Goal: Check status: Check status

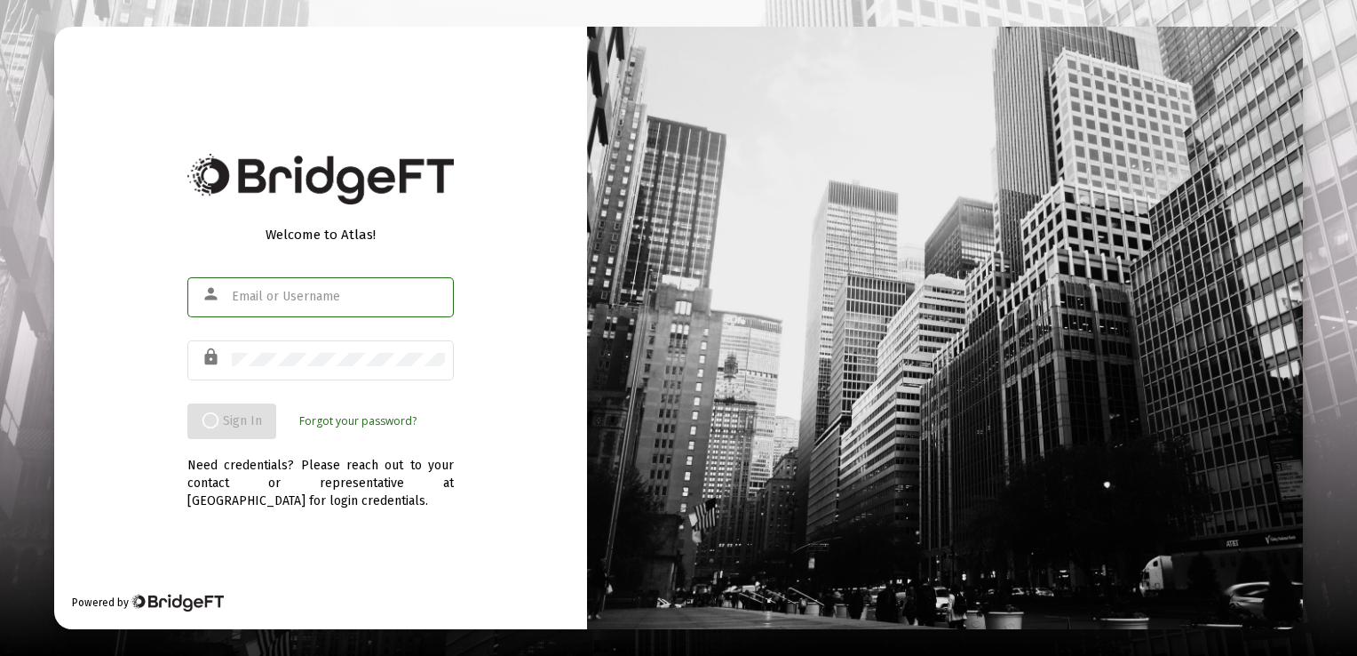
type input "[EMAIL_ADDRESS][DOMAIN_NAME]"
click at [216, 421] on app-root "Welcome to Atlas! person [EMAIL_ADDRESS][DOMAIN_NAME] lock Sign In Forgot your …" at bounding box center [678, 328] width 1357 height 656
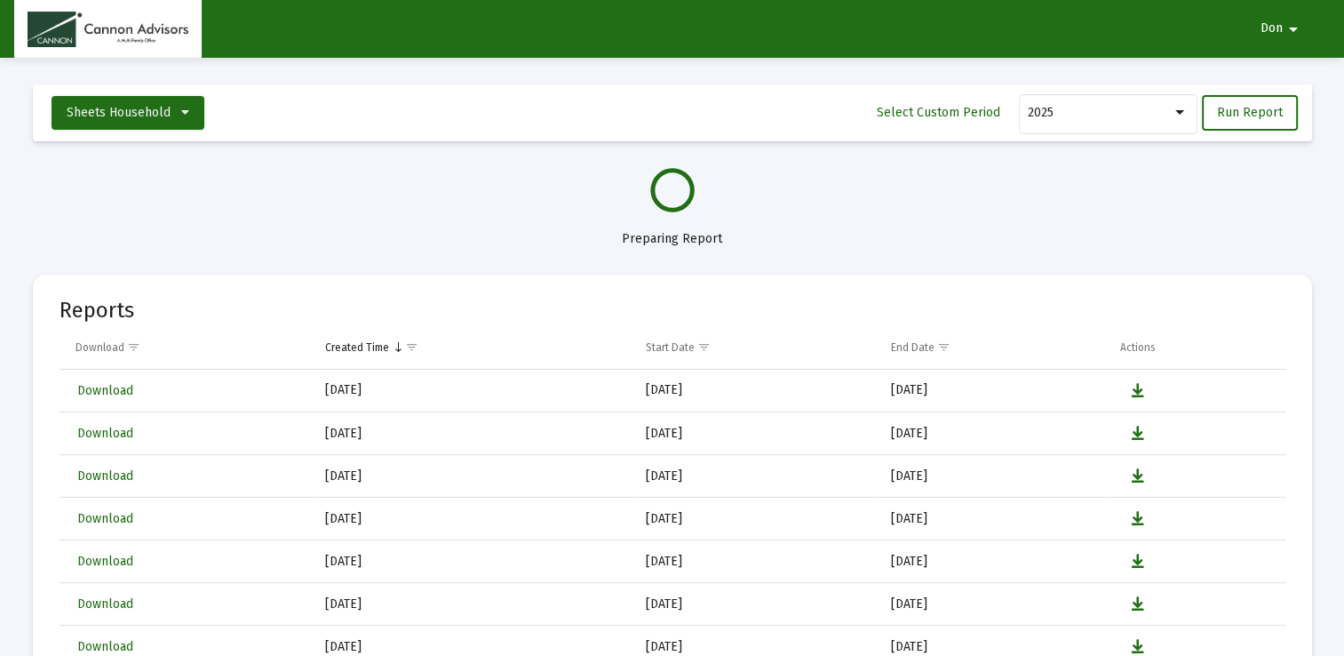
select select "View all"
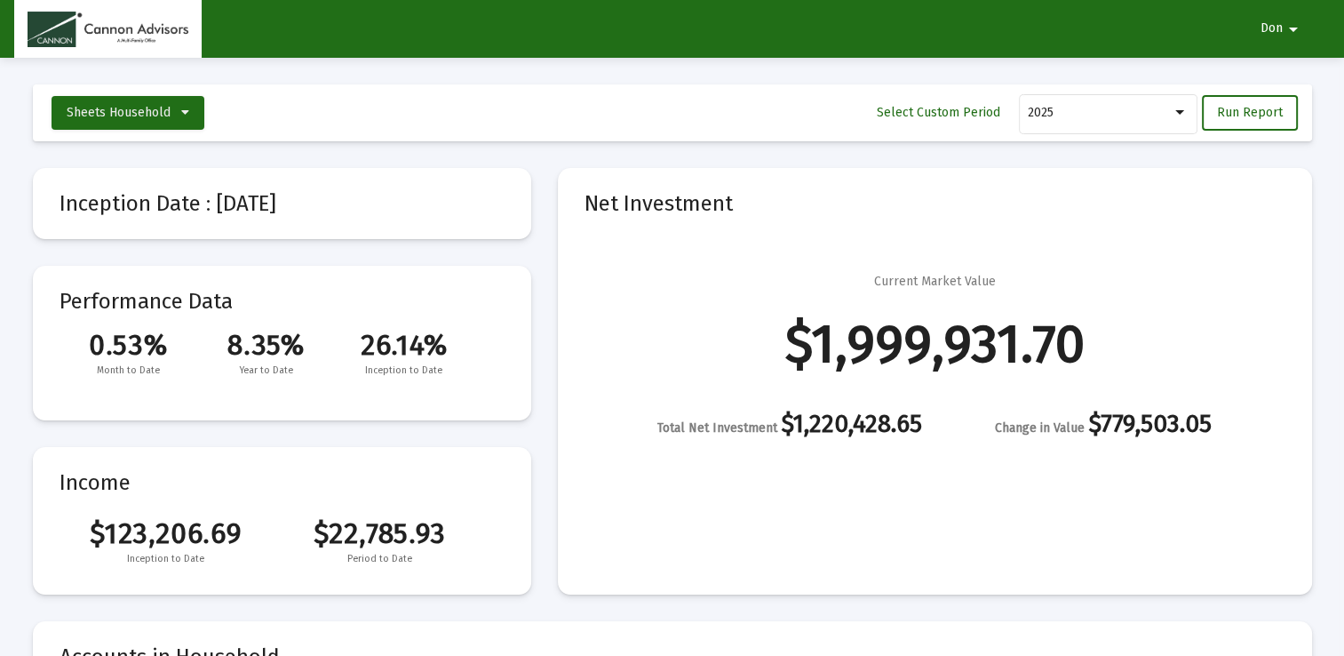
click at [696, 282] on div "Current Market Value $1,999,931.70 Total Net Investment $1,220,428.65 Change in…" at bounding box center [935, 355] width 701 height 164
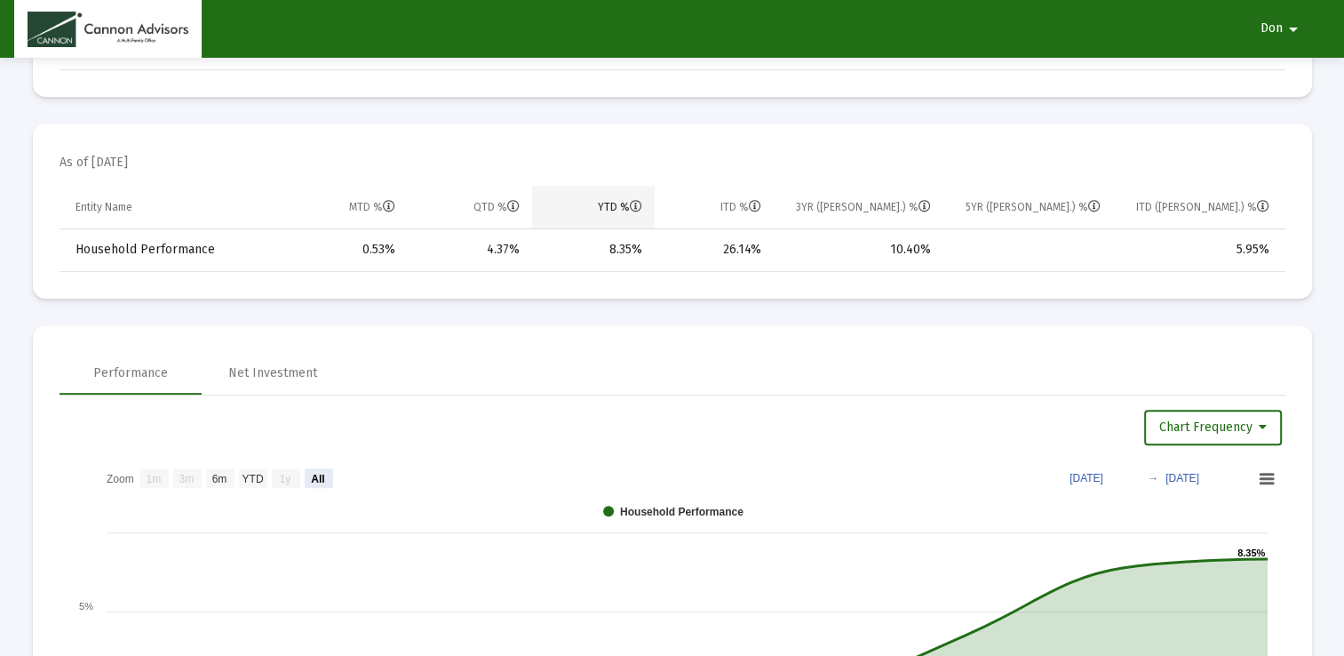
scroll to position [995, 0]
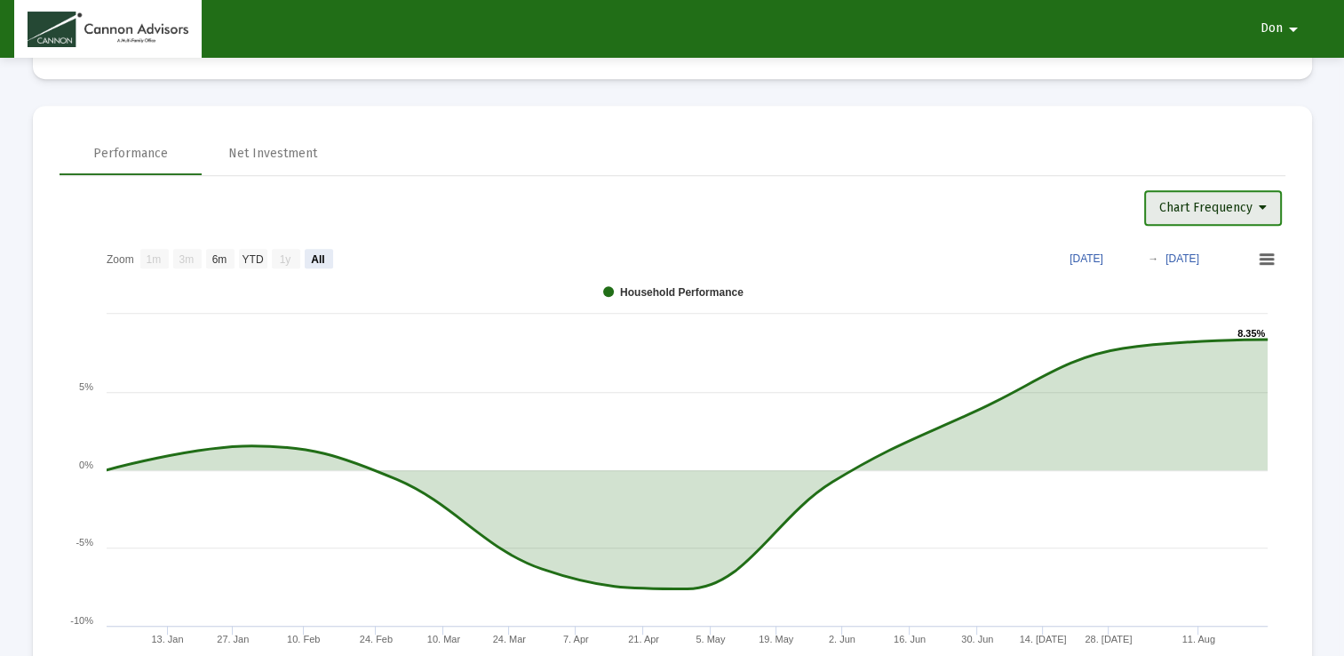
click at [1272, 204] on button "Chart Frequency" at bounding box center [1213, 208] width 138 height 36
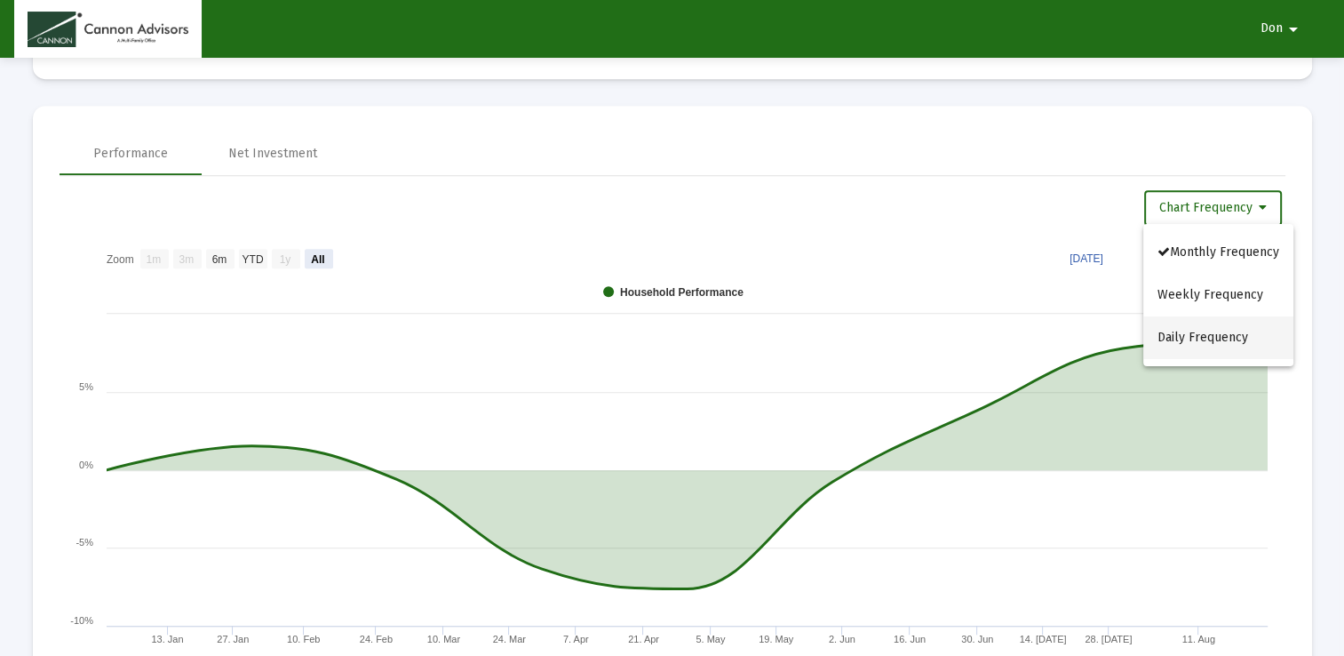
click at [1239, 335] on button "Daily Frequency" at bounding box center [1218, 337] width 150 height 43
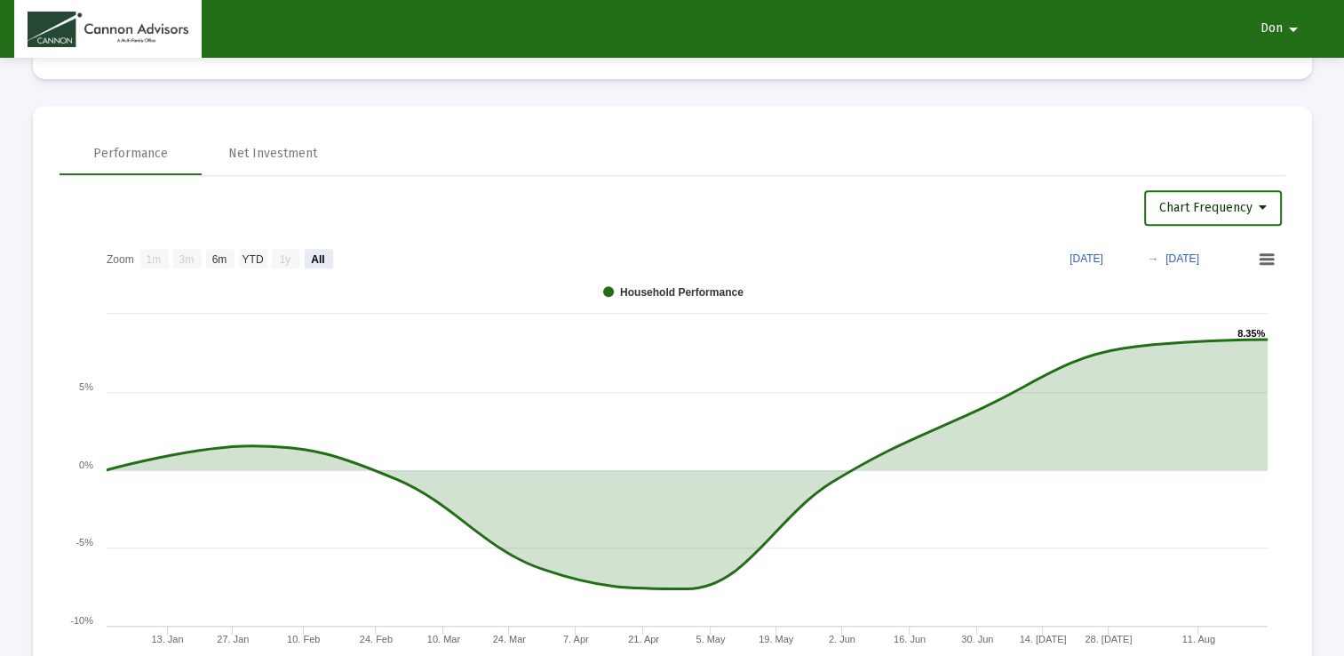
select select "View all"
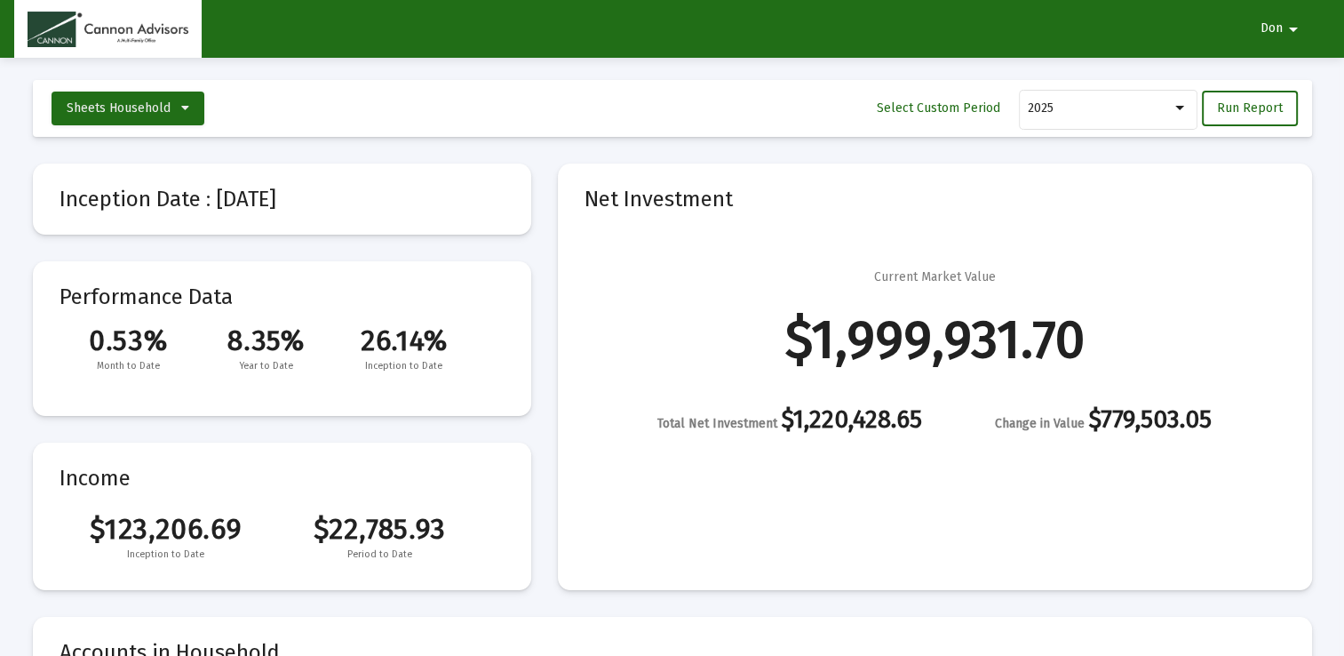
scroll to position [0, 0]
